Goal: Task Accomplishment & Management: Manage account settings

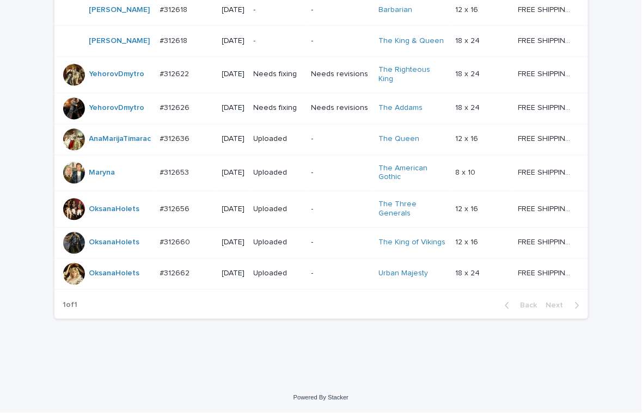
scroll to position [601, 0]
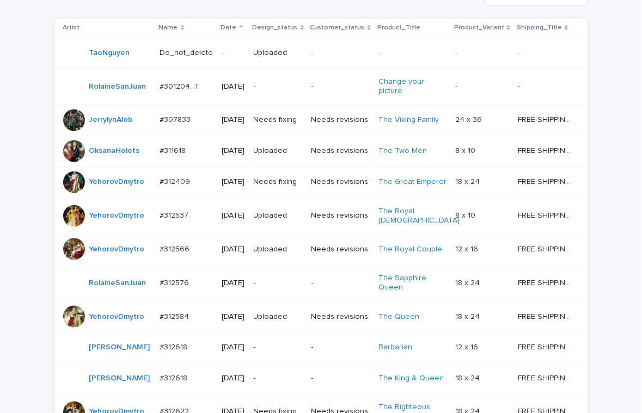
scroll to position [601, 0]
